Goal: Find specific page/section: Find specific page/section

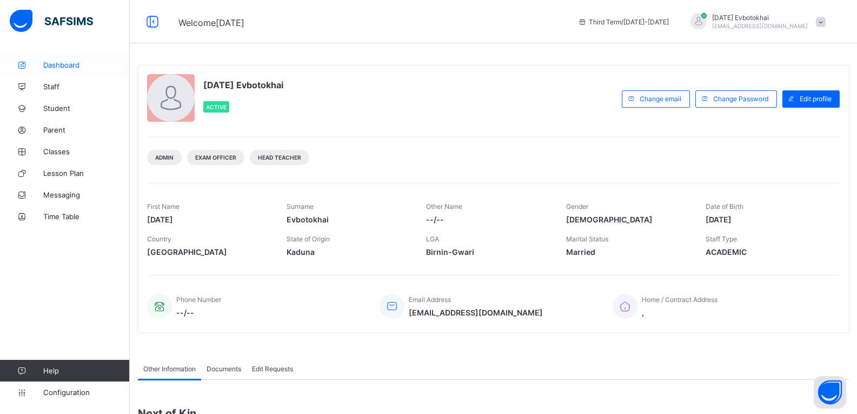
click at [77, 64] on span "Dashboard" at bounding box center [86, 65] width 87 height 9
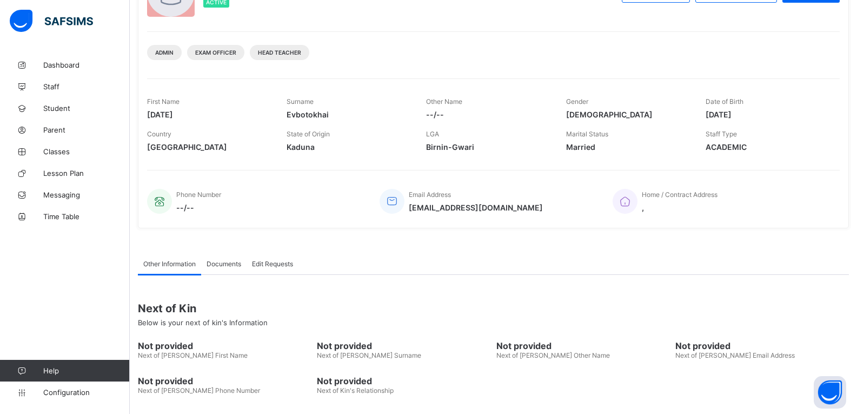
scroll to position [148, 0]
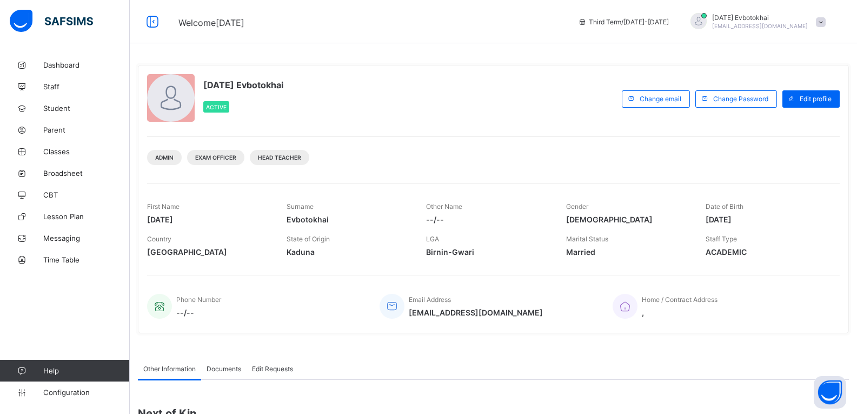
click at [80, 173] on span "Broadsheet" at bounding box center [86, 173] width 87 height 9
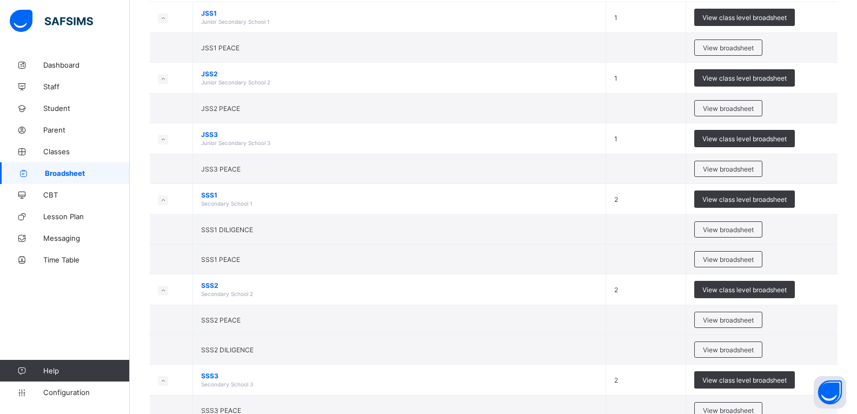
scroll to position [151, 0]
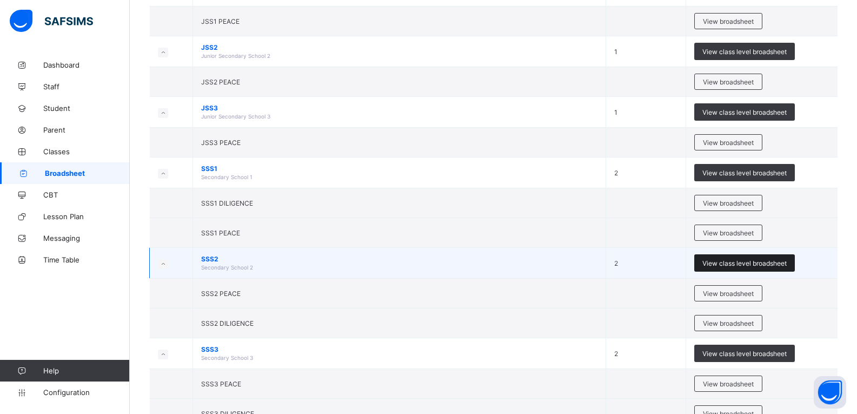
click at [770, 264] on span "View class level broadsheet" at bounding box center [745, 263] width 84 height 8
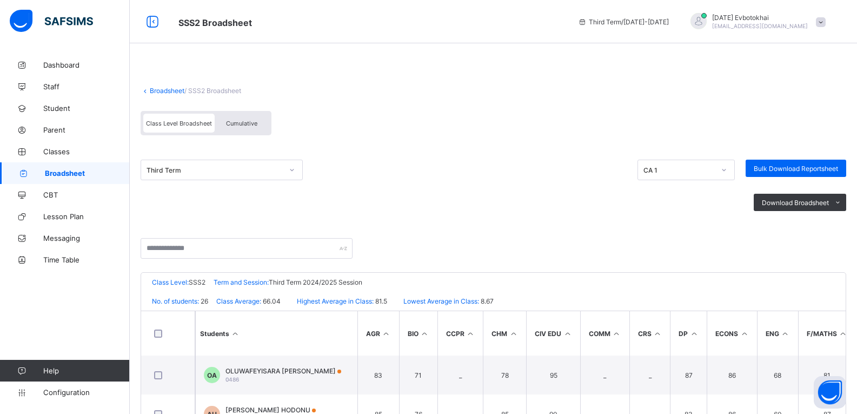
click at [258, 123] on div "Cumulative" at bounding box center [242, 123] width 54 height 19
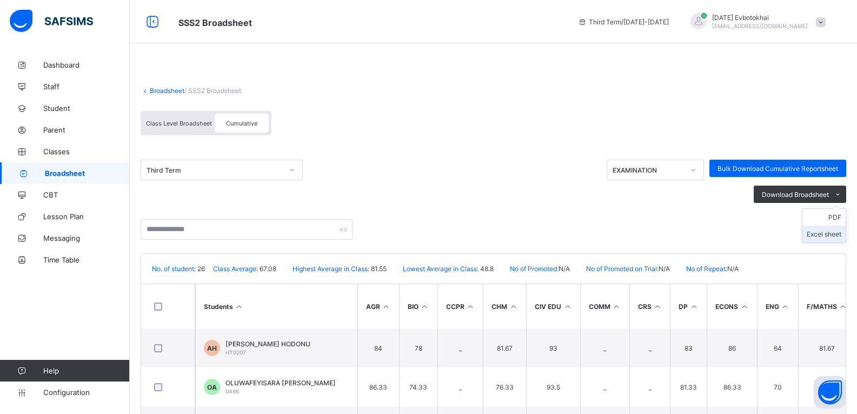
click at [843, 233] on li "Excel sheet" at bounding box center [824, 234] width 43 height 17
